Goal: Task Accomplishment & Management: Manage account settings

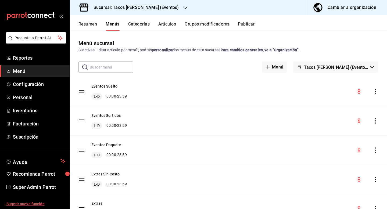
scroll to position [30, 0]
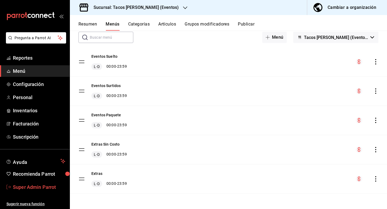
click at [44, 188] on span "Super Admin Parrot" at bounding box center [39, 187] width 52 height 7
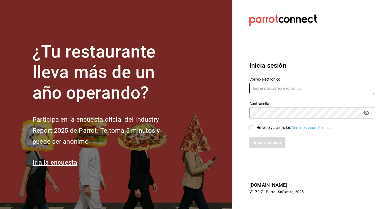
drag, startPoint x: 270, startPoint y: 85, endPoint x: 270, endPoint y: 73, distance: 12.1
click at [270, 85] on input "text" at bounding box center [312, 88] width 125 height 11
click at [330, 91] on input "multiuser@" at bounding box center [312, 88] width 125 height 11
type input "[EMAIL_ADDRESS][DOMAIN_NAME]"
click at [268, 128] on div "He leído y acepto los Términos y condiciones." at bounding box center [294, 128] width 75 height 6
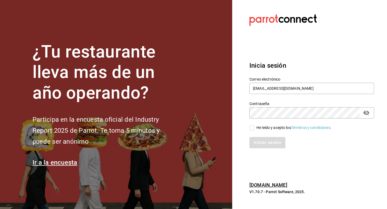
click at [255, 128] on input "He leído y acepto los Términos y condiciones." at bounding box center [252, 128] width 5 height 5
checkbox input "true"
click at [268, 144] on button "Iniciar sesión" at bounding box center [268, 142] width 37 height 11
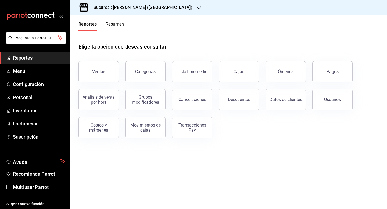
click at [122, 4] on h3 "Sucursal: Yazaki Torreon (Inari)" at bounding box center [140, 7] width 103 height 6
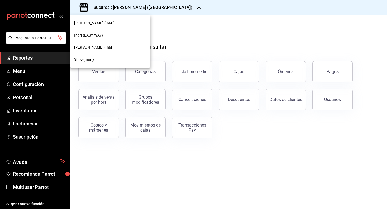
click at [39, 188] on div at bounding box center [193, 104] width 387 height 209
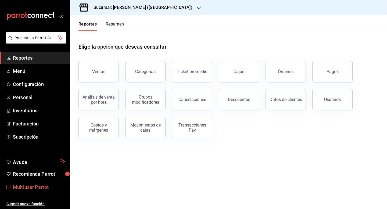
click at [38, 188] on span "Multiuser Parrot" at bounding box center [39, 187] width 52 height 7
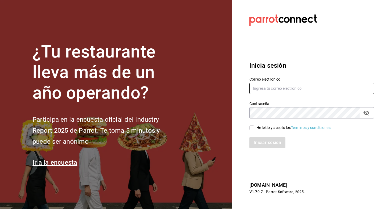
click at [258, 89] on input "text" at bounding box center [312, 88] width 125 height 11
type input "multiuser@celestica.com"
click at [254, 125] on div "He leído y acepto los Términos y condiciones." at bounding box center [308, 125] width 131 height 12
click at [254, 129] on input "He leído y acepto los Términos y condiciones." at bounding box center [252, 128] width 5 height 5
checkbox input "true"
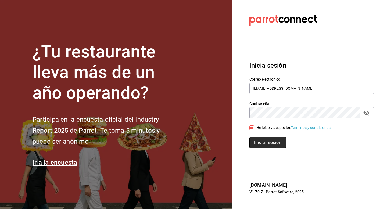
click at [256, 139] on button "Iniciar sesión" at bounding box center [268, 142] width 37 height 11
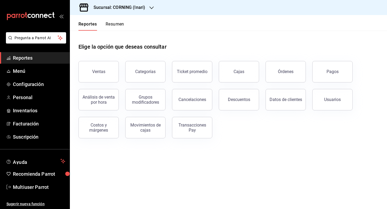
click at [126, 9] on h3 "Sucursal: CORNING (Inari)" at bounding box center [117, 7] width 56 height 6
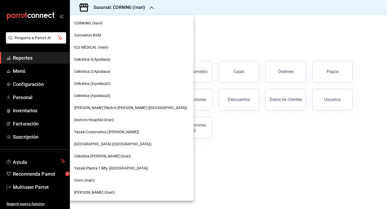
click at [109, 191] on div "Grainer (Inari)" at bounding box center [131, 193] width 115 height 6
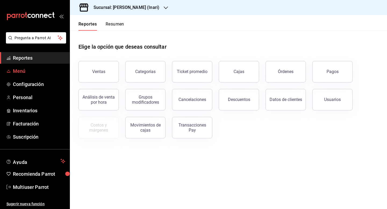
click at [29, 73] on span "Menú" at bounding box center [39, 71] width 52 height 7
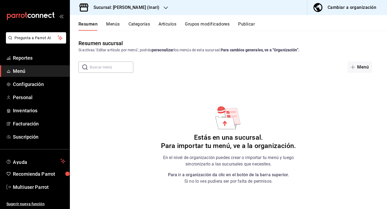
click at [167, 28] on button "Artículos" at bounding box center [168, 26] width 18 height 9
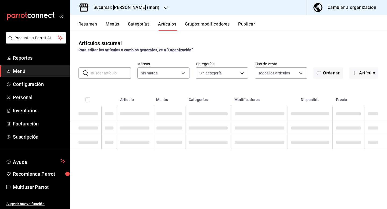
type input "40a56e83-ed01-49a0-9403-05ee9c96dd16,a8a01a8a-6860-4a7a-bc6f-327da2155a2e,c3c63…"
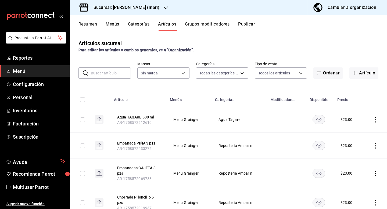
click at [136, 24] on button "Categorías" at bounding box center [139, 26] width 22 height 9
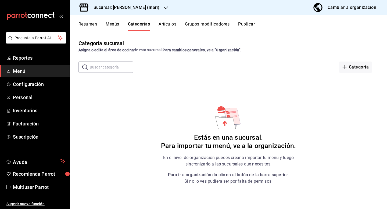
click at [111, 28] on button "Menús" at bounding box center [112, 26] width 13 height 9
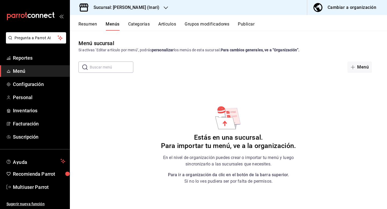
click at [94, 25] on button "Resumen" at bounding box center [88, 26] width 19 height 9
click at [346, 70] on button "Grainer (Inari)" at bounding box center [345, 67] width 67 height 11
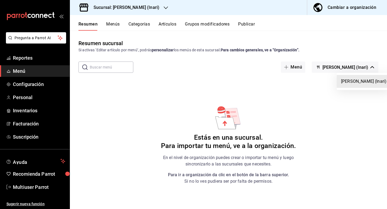
click at [346, 70] on div at bounding box center [193, 104] width 387 height 209
click at [158, 23] on div "Resumen Menús Categorías Artículos Grupos modificadores Publicar" at bounding box center [233, 26] width 309 height 9
click at [132, 24] on button "Categorías" at bounding box center [140, 26] width 22 height 9
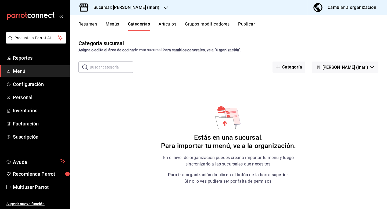
click at [166, 24] on button "Artículos" at bounding box center [168, 26] width 18 height 9
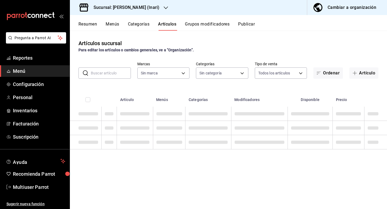
type input "ea2be8b9-fbb8-4945-8878-663fc37aac6a"
type input "40a56e83-ed01-49a0-9403-05ee9c96dd16,a8a01a8a-6860-4a7a-bc6f-327da2155a2e,c3c63…"
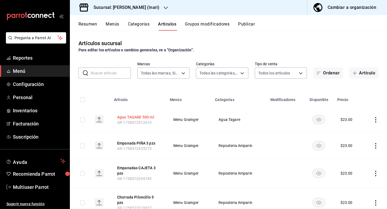
click at [123, 117] on button "Agua TAGARE 500 ml" at bounding box center [138, 117] width 43 height 5
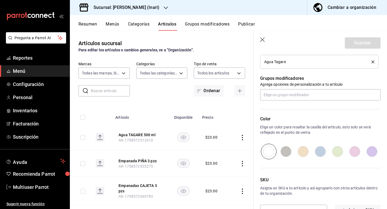
scroll to position [221, 0]
click at [264, 39] on icon "button" at bounding box center [262, 39] width 5 height 5
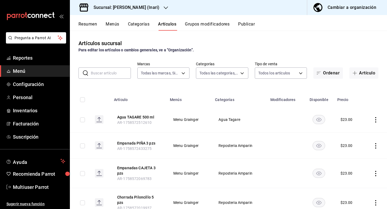
click at [136, 24] on button "Categorías" at bounding box center [139, 26] width 22 height 9
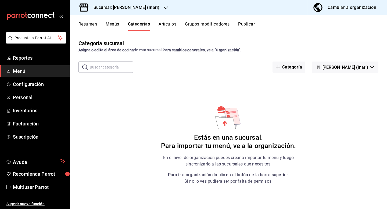
click at [116, 23] on button "Menús" at bounding box center [112, 26] width 13 height 9
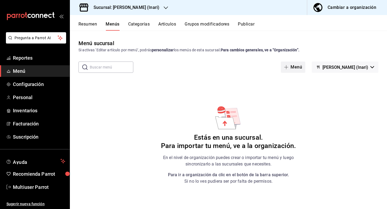
click at [289, 69] on icon "button" at bounding box center [286, 67] width 4 height 4
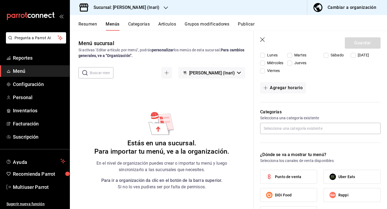
scroll to position [98, 0]
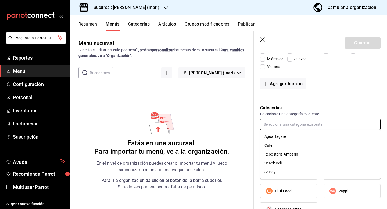
click at [292, 124] on input "text" at bounding box center [320, 124] width 121 height 11
click at [291, 133] on li "Agua Tagare" at bounding box center [320, 136] width 121 height 9
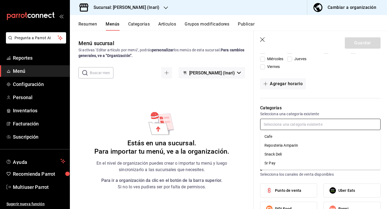
click at [291, 128] on input "text" at bounding box center [320, 124] width 121 height 11
click at [290, 139] on li "Cafe" at bounding box center [320, 136] width 121 height 9
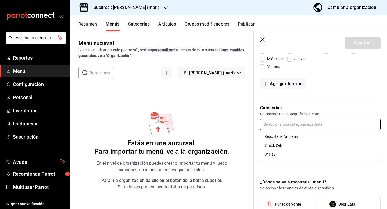
click at [290, 127] on input "text" at bounding box center [320, 124] width 121 height 11
click at [290, 136] on li "Reposteria Amparin" at bounding box center [320, 136] width 121 height 9
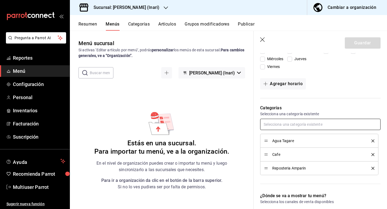
click at [289, 126] on input "text" at bounding box center [320, 124] width 121 height 11
click at [289, 136] on li "Snack Deli" at bounding box center [320, 136] width 121 height 9
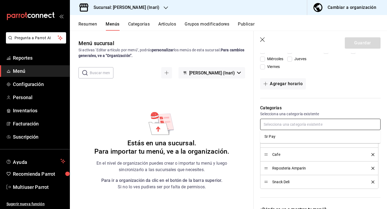
click at [289, 127] on input "text" at bounding box center [320, 124] width 121 height 11
click at [289, 137] on li "Sr Pay" at bounding box center [320, 136] width 121 height 9
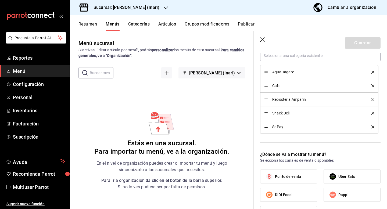
click at [280, 176] on span "Punto de venta" at bounding box center [288, 177] width 26 height 6
click at [275, 176] on input "Punto de venta" at bounding box center [269, 176] width 11 height 11
checkbox input "true"
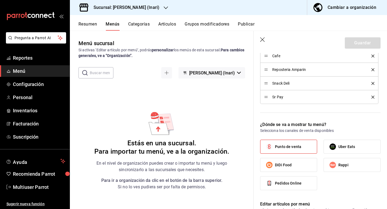
scroll to position [0, 0]
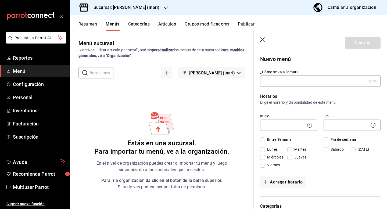
click at [281, 83] on input "¿Cómo se va a llamar?" at bounding box center [313, 81] width 107 height 11
type input "Grainer"
click at [280, 116] on label "Inicio" at bounding box center [288, 116] width 57 height 4
click at [280, 119] on div "​" at bounding box center [288, 125] width 57 height 14
click at [280, 128] on body "Pregunta a Parrot AI Reportes Menú Configuración Personal Inventarios Facturaci…" at bounding box center [193, 104] width 387 height 209
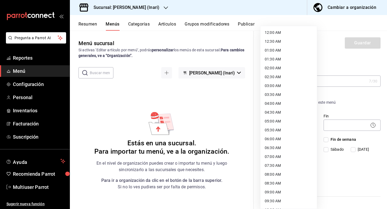
click at [282, 33] on li "12:00 AM" at bounding box center [289, 32] width 57 height 9
type input "00:00"
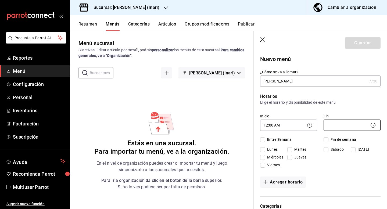
click at [343, 125] on body "Pregunta a Parrot AI Reportes Menú Configuración Personal Inventarios Facturaci…" at bounding box center [193, 104] width 387 height 209
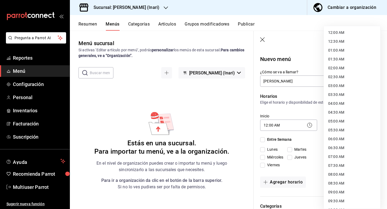
scroll to position [256, 0]
click at [334, 203] on li "23:59 PM" at bounding box center [352, 202] width 57 height 9
type input "23:59"
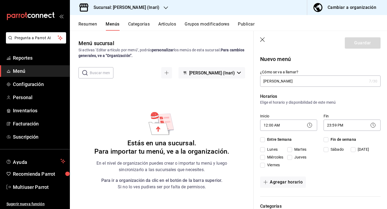
click at [263, 140] on input "Entre Semana" at bounding box center [262, 139] width 5 height 5
checkbox input "true"
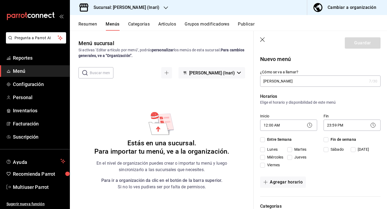
checkbox input "true"
click at [328, 141] on input "Fin de semana" at bounding box center [326, 139] width 5 height 5
checkbox input "true"
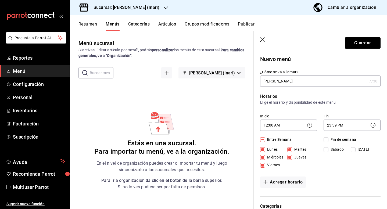
checkbox input "true"
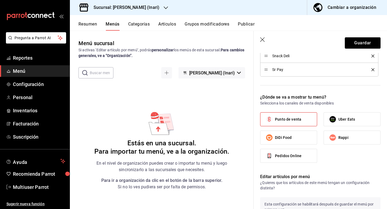
scroll to position [273, 0]
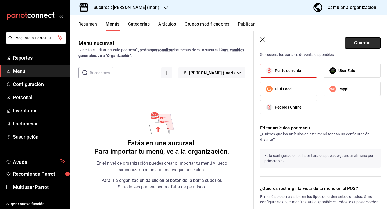
click at [359, 44] on button "Guardar" at bounding box center [363, 42] width 36 height 11
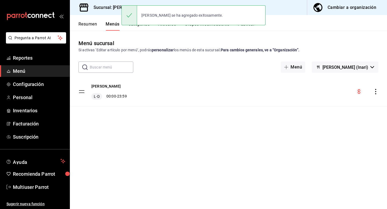
click at [92, 28] on button "Resumen" at bounding box center [88, 26] width 19 height 9
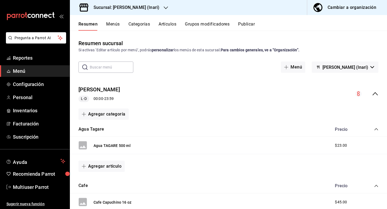
click at [168, 24] on button "Artículos" at bounding box center [168, 26] width 18 height 9
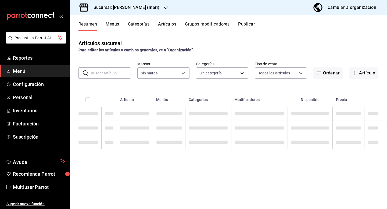
type input "ea2be8b9-fbb8-4945-8878-663fc37aac6a"
type input "40a56e83-ed01-49a0-9403-05ee9c96dd16,a8a01a8a-6860-4a7a-bc6f-327da2155a2e,c3c63…"
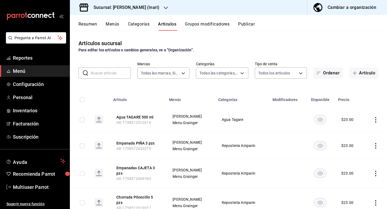
click at [332, 9] on div "Cambiar a organización" at bounding box center [352, 8] width 49 height 8
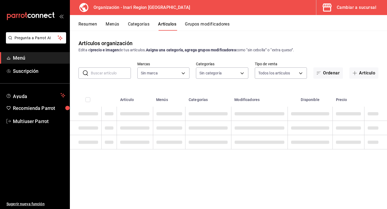
type input "f57125cc-cc94-4ce6-b5c3-ed6ad978c74f,a5be745d-28ff-4cee-ae45-237446c5657c"
type input "fac6fded-0c32-4022-bc8c-b291b0be63d0,01911fa8-65b9-4fee-aba0-9b592a93cfeb,24acf…"
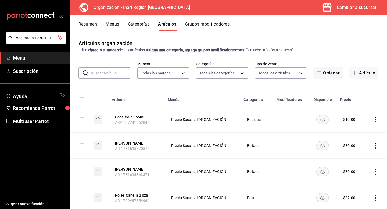
click at [111, 25] on button "Menús" at bounding box center [112, 26] width 13 height 9
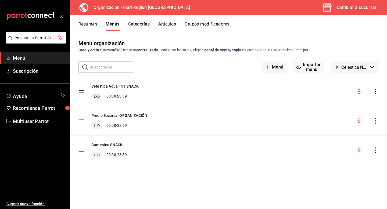
click at [346, 67] on span "Celestica Nuevo Leon - Borrador" at bounding box center [355, 67] width 27 height 5
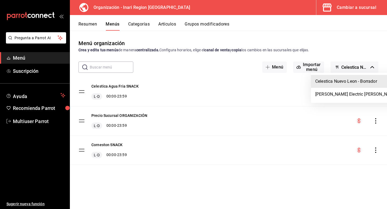
click at [362, 9] on div at bounding box center [193, 104] width 387 height 209
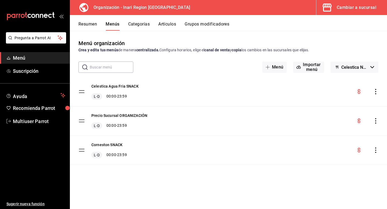
click at [362, 9] on div "Cambiar a sucursal" at bounding box center [357, 8] width 40 height 8
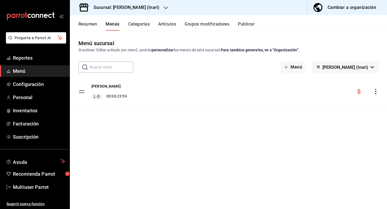
click at [27, 90] on ul "Reportes Menú Configuración Personal Inventarios Facturación Suscripción" at bounding box center [35, 97] width 70 height 91
click at [27, 89] on link "Configuración" at bounding box center [35, 85] width 70 height 12
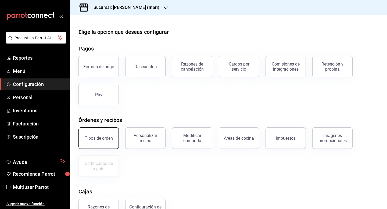
click at [100, 136] on div "Tipos de orden" at bounding box center [99, 138] width 28 height 5
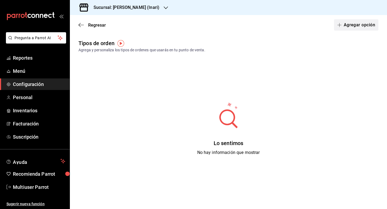
click at [357, 21] on button "Agregar opción" at bounding box center [356, 24] width 44 height 11
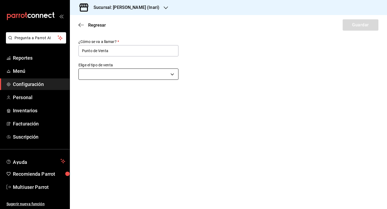
type input "Punto de Venta"
click at [95, 76] on body "Pregunta a Parrot AI Reportes Menú Configuración Personal Inventarios Facturaci…" at bounding box center [193, 104] width 387 height 209
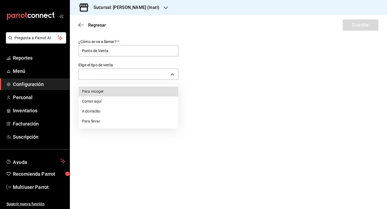
click at [107, 118] on li "Para llevar" at bounding box center [129, 121] width 100 height 10
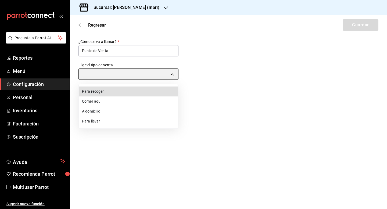
type input "TAKE_OUT"
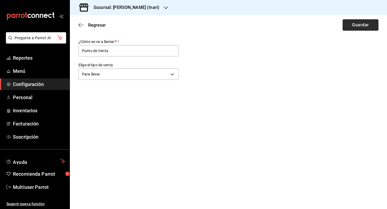
click at [364, 20] on button "Guardar" at bounding box center [361, 24] width 36 height 11
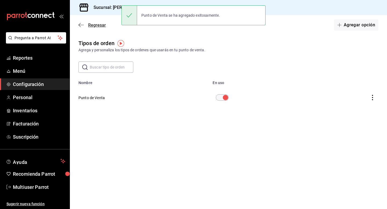
click at [91, 26] on span "Regresar" at bounding box center [97, 25] width 18 height 5
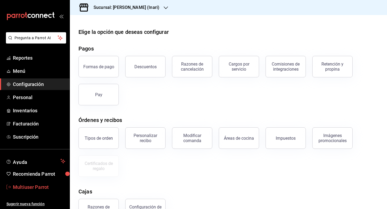
click at [41, 186] on span "Multiuser Parrot" at bounding box center [39, 187] width 52 height 7
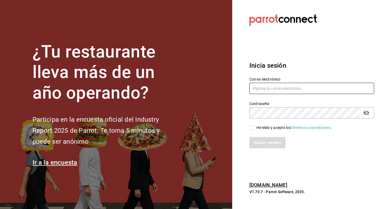
drag, startPoint x: 255, startPoint y: 89, endPoint x: 255, endPoint y: 78, distance: 10.8
click at [255, 89] on input "text" at bounding box center [312, 88] width 125 height 11
click at [320, 93] on input "cristina" at bounding box center [312, 88] width 125 height 11
type input "cristina@vallarta.com"
click at [262, 126] on div "He leído y acepto los Términos y condiciones." at bounding box center [294, 128] width 75 height 6
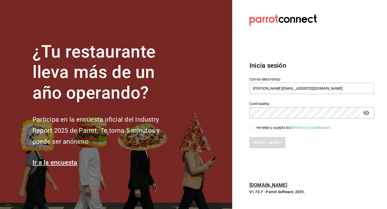
click at [255, 126] on input "He leído y acepto los Términos y condiciones." at bounding box center [252, 128] width 5 height 5
checkbox input "true"
click at [262, 142] on button "Iniciar sesión" at bounding box center [268, 142] width 37 height 11
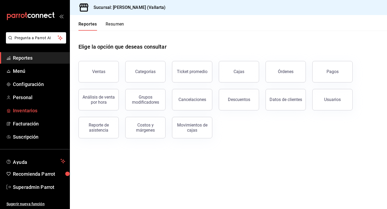
click at [32, 112] on span "Inventarios" at bounding box center [39, 110] width 52 height 7
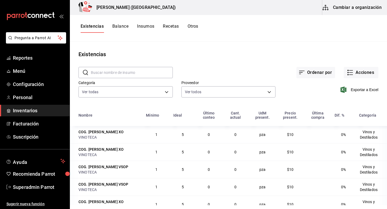
click at [351, 8] on button "Cambiar a organización" at bounding box center [353, 7] width 61 height 15
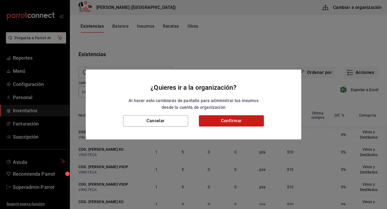
click at [238, 122] on button "Confirmar" at bounding box center [231, 120] width 65 height 11
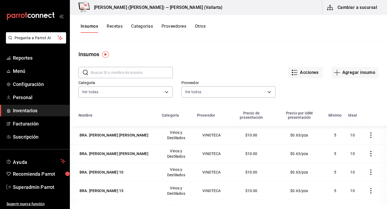
click at [118, 29] on button "Recetas" at bounding box center [115, 28] width 16 height 9
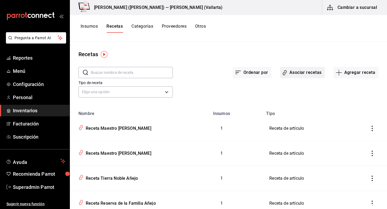
click at [289, 75] on button "Asociar recetas" at bounding box center [302, 72] width 45 height 11
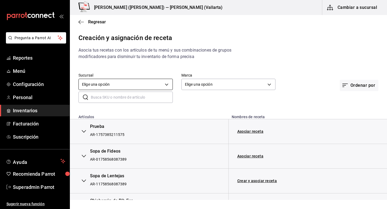
click at [120, 85] on body "Pregunta a Parrot AI Reportes Menú Configuración Personal Inventarios Facturaci…" at bounding box center [193, 100] width 387 height 200
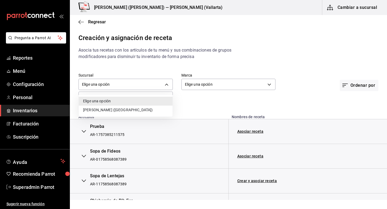
click at [122, 107] on li "[PERSON_NAME] ([GEOGRAPHIC_DATA])" at bounding box center [126, 110] width 94 height 9
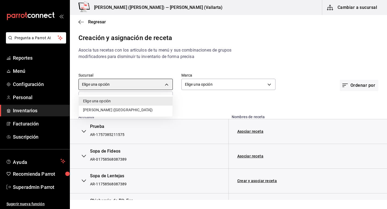
type input "62de7281-fe17-45b6-b0dc-dd819e7ae976"
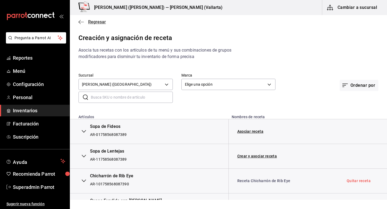
click at [96, 22] on span "Regresar" at bounding box center [97, 21] width 18 height 5
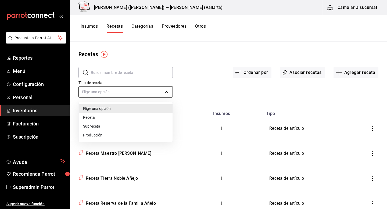
click at [170, 90] on body "Pregunta a Parrot AI Reportes Menú Configuración Personal Inventarios Facturaci…" at bounding box center [193, 103] width 387 height 206
click at [170, 90] on div at bounding box center [193, 104] width 387 height 209
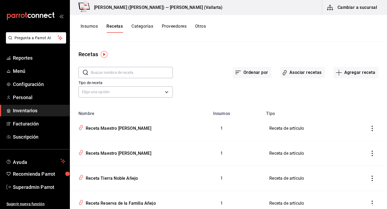
click at [145, 27] on button "Categorías" at bounding box center [143, 28] width 22 height 9
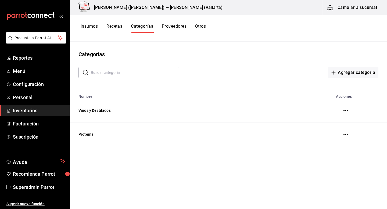
click at [118, 30] on button "Recetas" at bounding box center [115, 28] width 16 height 9
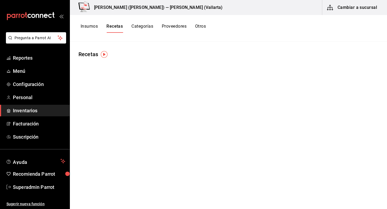
click at [86, 26] on button "Insumos" at bounding box center [89, 28] width 17 height 9
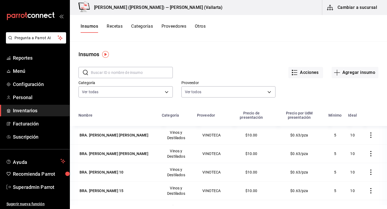
click at [340, 9] on button "Cambiar a sucursal" at bounding box center [353, 7] width 61 height 15
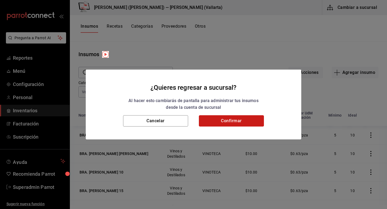
click at [219, 122] on button "Confirmar" at bounding box center [231, 120] width 65 height 11
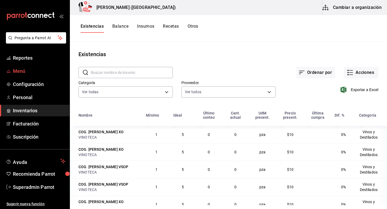
click at [16, 75] on link "Menú" at bounding box center [35, 71] width 70 height 12
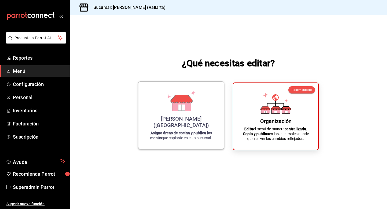
click at [201, 113] on div "[PERSON_NAME] (Vallarta) Asigna áreas de cocina y publica los menús que copiast…" at bounding box center [181, 115] width 73 height 59
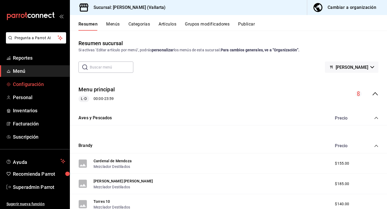
click at [34, 83] on span "Configuración" at bounding box center [39, 84] width 52 height 7
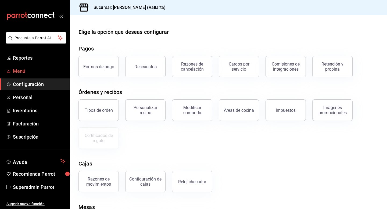
click at [34, 72] on span "Menú" at bounding box center [39, 71] width 52 height 7
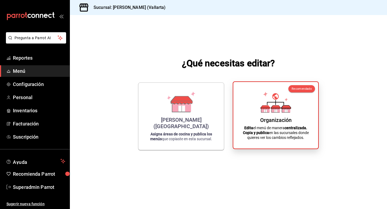
click at [259, 117] on div "Organización Edita el menú de manera centralizada. Copia y publica en las sucur…" at bounding box center [276, 115] width 72 height 58
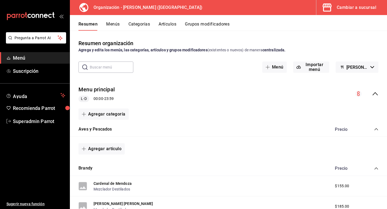
click at [377, 93] on icon "collapse-menu-row" at bounding box center [375, 94] width 6 height 6
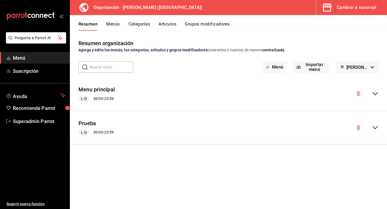
click at [351, 19] on div "Resumen Menús Categorías Artículos Grupos modificadores" at bounding box center [228, 23] width 317 height 16
click at [349, 11] on div "Cambiar a sucursal" at bounding box center [357, 8] width 40 height 8
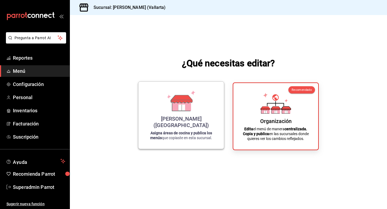
click at [199, 117] on div "[PERSON_NAME] (Vallarta) Asigna áreas de cocina y publica los menús que copiast…" at bounding box center [181, 115] width 73 height 59
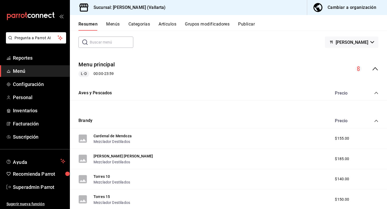
scroll to position [27, 0]
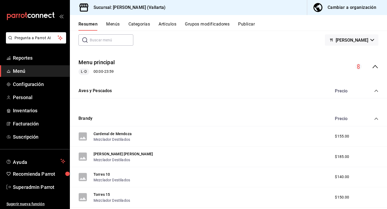
click at [377, 118] on icon "collapse-category-row" at bounding box center [376, 119] width 3 height 2
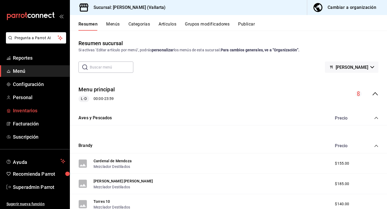
click at [31, 114] on span "Inventarios" at bounding box center [39, 110] width 52 height 7
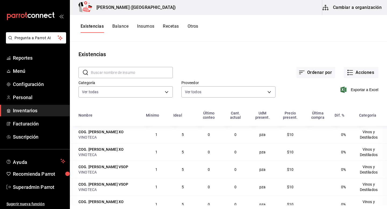
click at [352, 9] on button "Cambiar a organización" at bounding box center [353, 7] width 61 height 15
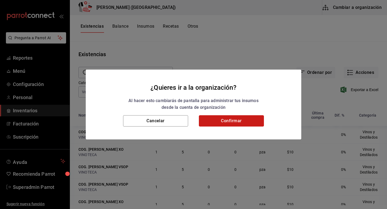
click at [248, 121] on button "Confirmar" at bounding box center [231, 120] width 65 height 11
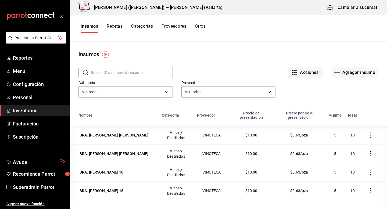
click at [120, 26] on button "Recetas" at bounding box center [115, 28] width 16 height 9
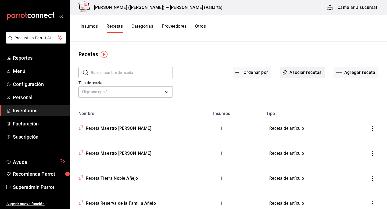
click at [296, 73] on button "Asociar recetas" at bounding box center [302, 72] width 45 height 11
